Goal: Entertainment & Leisure: Consume media (video, audio)

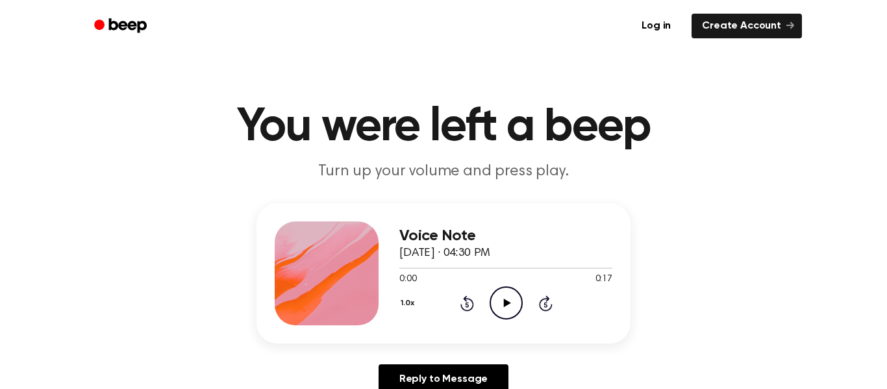
click at [497, 297] on icon "Play Audio" at bounding box center [505, 302] width 33 height 33
click at [497, 297] on icon "Pause Audio" at bounding box center [505, 302] width 33 height 33
click at [401, 268] on div at bounding box center [450, 267] width 103 height 1
click at [397, 272] on span at bounding box center [396, 268] width 10 height 10
click at [501, 301] on icon "Play Audio" at bounding box center [505, 302] width 33 height 33
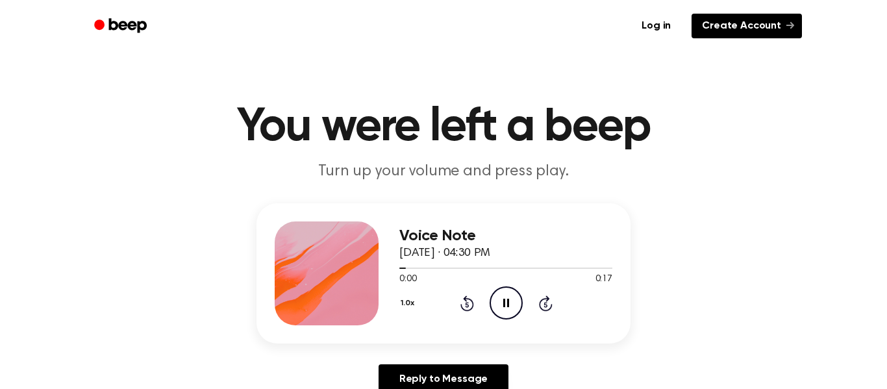
click at [710, 31] on link "Create Account" at bounding box center [746, 26] width 110 height 25
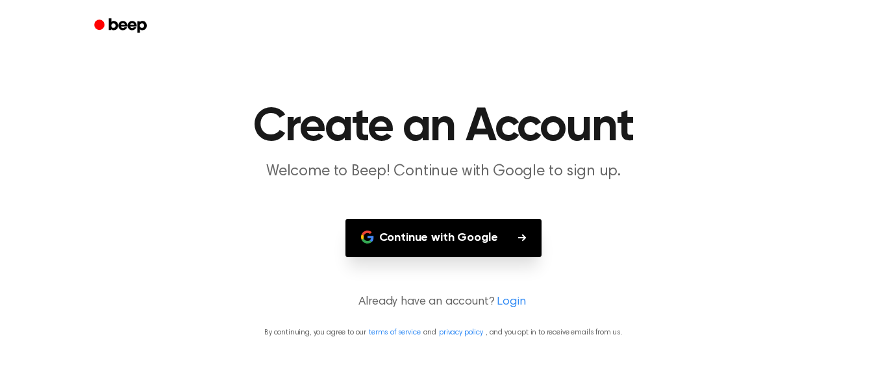
click at [478, 233] on button "Continue with Google" at bounding box center [443, 238] width 197 height 38
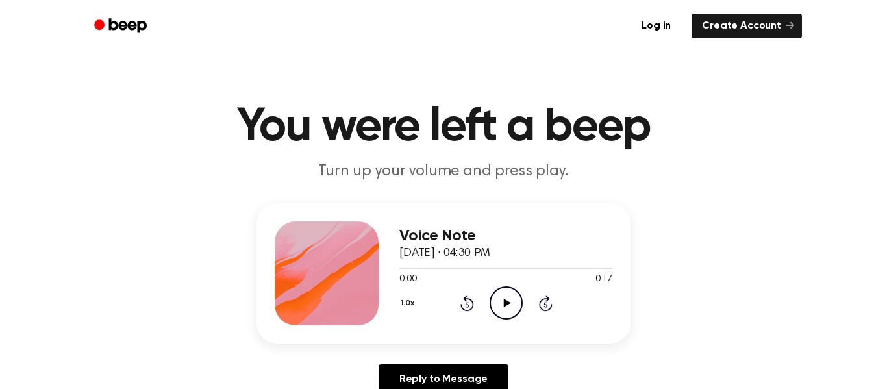
click at [513, 308] on icon "Play Audio" at bounding box center [505, 302] width 33 height 33
click at [501, 306] on icon "Play Audio" at bounding box center [505, 302] width 33 height 33
click at [508, 305] on icon "Play Audio" at bounding box center [505, 302] width 33 height 33
click at [497, 304] on icon "Play Audio" at bounding box center [505, 302] width 33 height 33
click at [499, 314] on icon "Play Audio" at bounding box center [505, 302] width 33 height 33
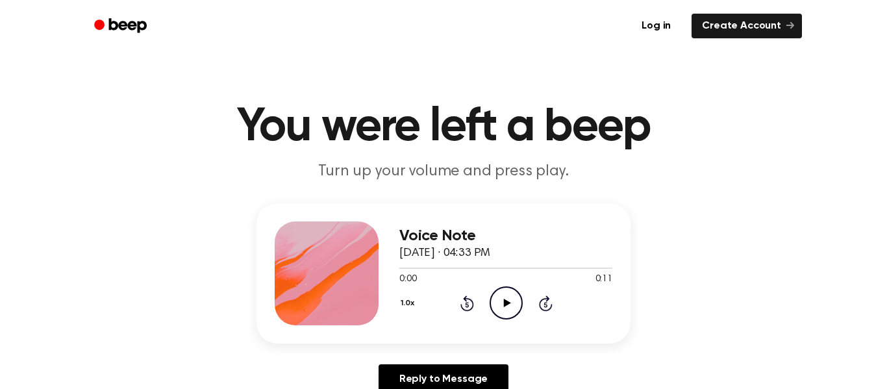
click at [506, 299] on icon "Play Audio" at bounding box center [505, 302] width 33 height 33
click at [503, 296] on icon "Play Audio" at bounding box center [505, 302] width 33 height 33
click at [504, 299] on icon "Play Audio" at bounding box center [505, 302] width 33 height 33
click at [508, 306] on icon "Play Audio" at bounding box center [505, 302] width 33 height 33
click at [506, 295] on icon "Play Audio" at bounding box center [505, 302] width 33 height 33
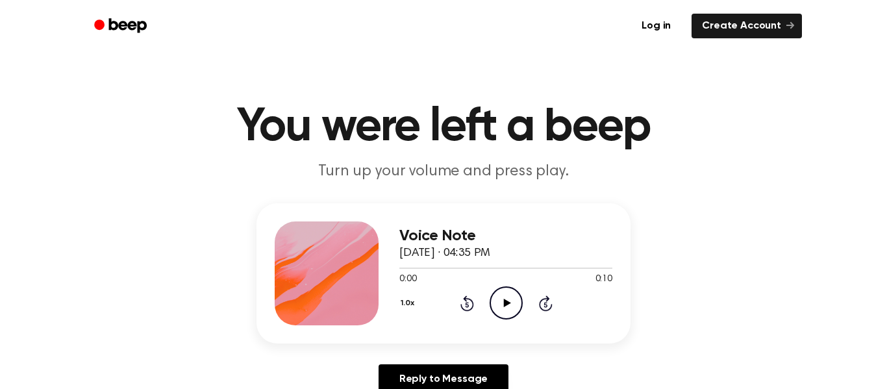
click at [512, 301] on icon "Play Audio" at bounding box center [505, 302] width 33 height 33
click at [496, 301] on icon "Play Audio" at bounding box center [505, 302] width 33 height 33
click at [509, 307] on icon "Play Audio" at bounding box center [505, 302] width 33 height 33
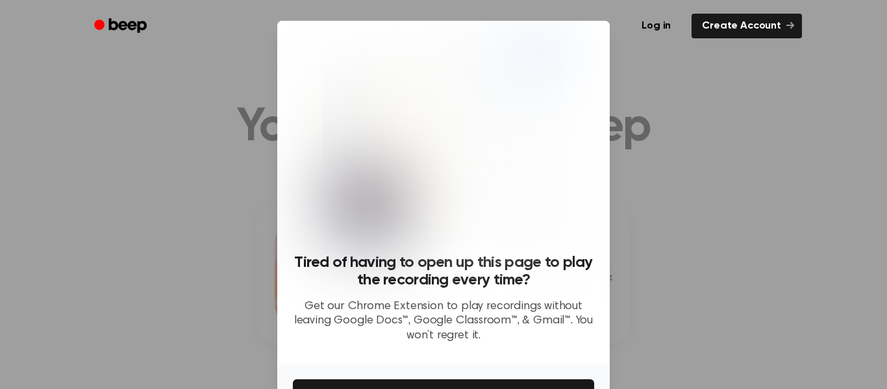
click at [226, 145] on div at bounding box center [443, 194] width 887 height 389
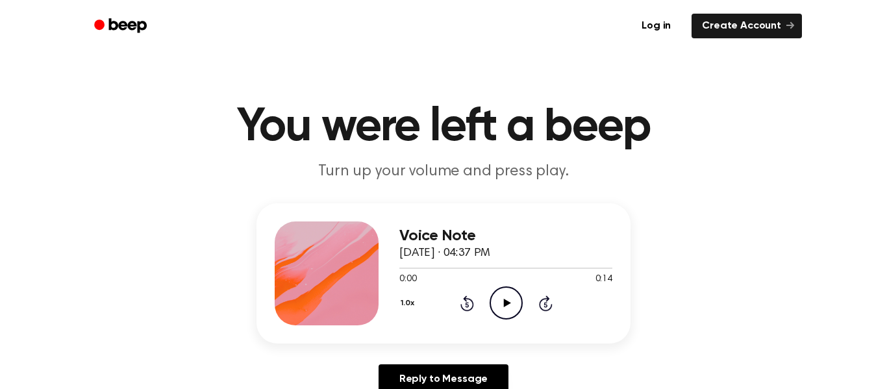
click at [508, 298] on icon "Play Audio" at bounding box center [505, 302] width 33 height 33
click at [501, 295] on icon "Play Audio" at bounding box center [505, 302] width 33 height 33
click at [509, 296] on icon "Play Audio" at bounding box center [505, 302] width 33 height 33
click at [506, 324] on div "Voice Note [DATE] · 04:41 PM 0:00 0:10 Your browser does not support the [objec…" at bounding box center [505, 273] width 213 height 104
click at [504, 304] on icon at bounding box center [506, 303] width 7 height 8
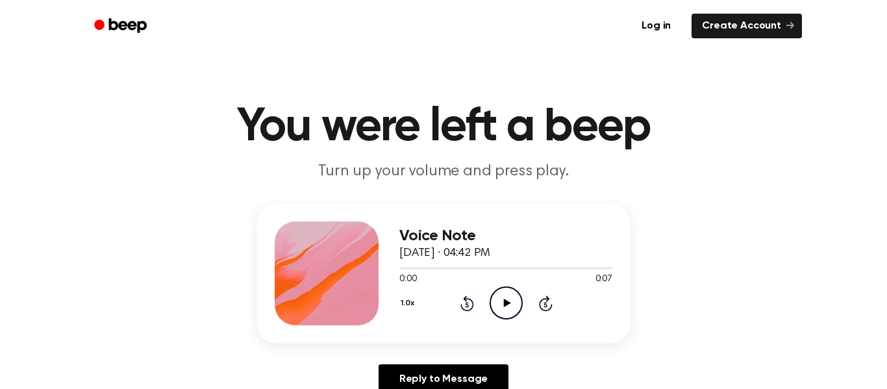
click at [508, 310] on icon "Play Audio" at bounding box center [505, 302] width 33 height 33
